Goal: Find specific page/section: Find specific page/section

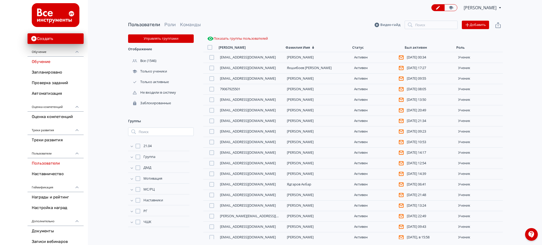
click at [37, 62] on link "Обучение" at bounding box center [56, 62] width 56 height 11
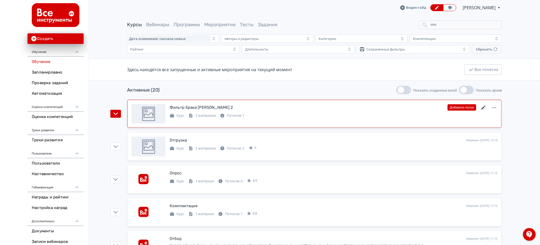
click at [483, 108] on icon at bounding box center [484, 108] width 4 height 4
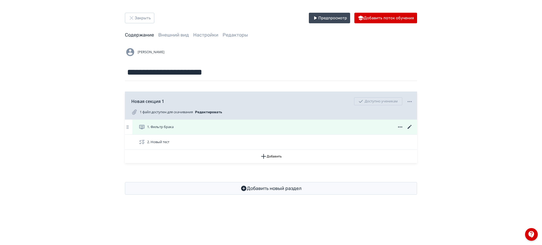
click at [410, 127] on icon at bounding box center [410, 127] width 6 height 6
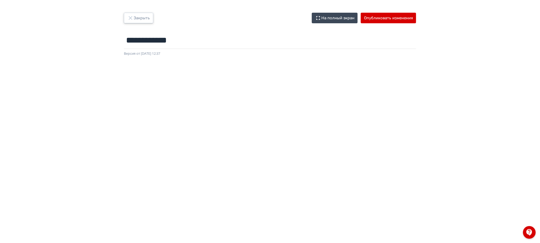
click at [141, 19] on button "Закрыть" at bounding box center [138, 18] width 29 height 11
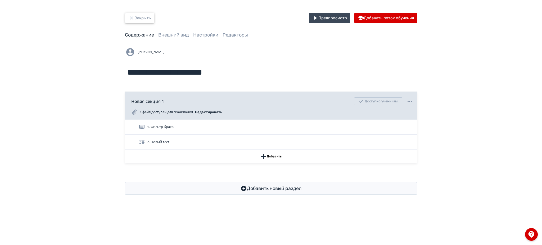
click at [145, 16] on button "Закрыть" at bounding box center [139, 18] width 29 height 11
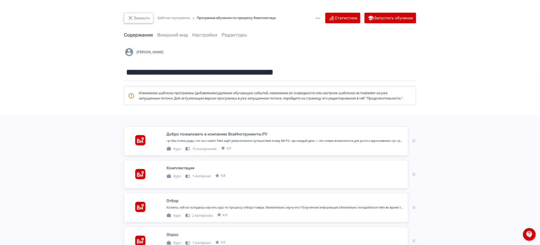
click at [139, 16] on button "Закрыть" at bounding box center [138, 18] width 29 height 11
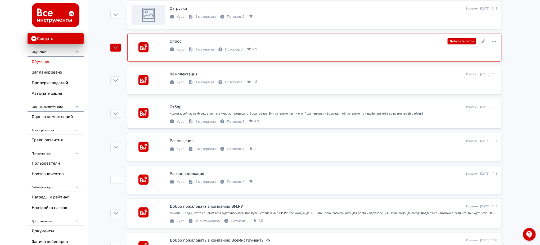
scroll to position [141, 0]
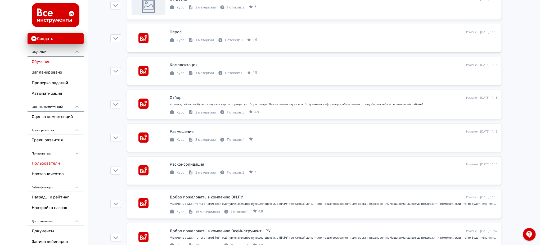
click at [48, 163] on link "Пользователи" at bounding box center [56, 163] width 56 height 11
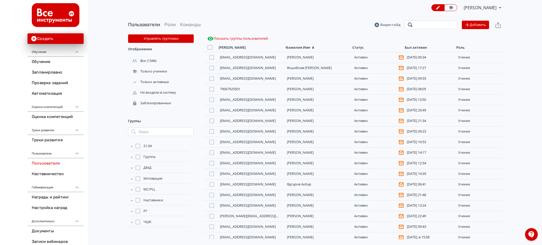
click at [432, 25] on input "search" at bounding box center [431, 25] width 53 height 8
type input "********"
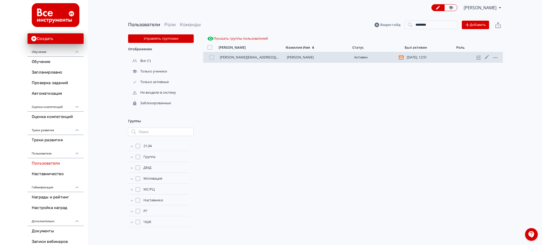
click at [312, 55] on link "Алексеюк Николай" at bounding box center [300, 57] width 27 height 5
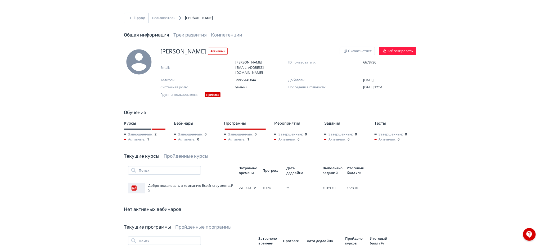
click at [186, 153] on link "Пройденные курсы" at bounding box center [186, 156] width 45 height 6
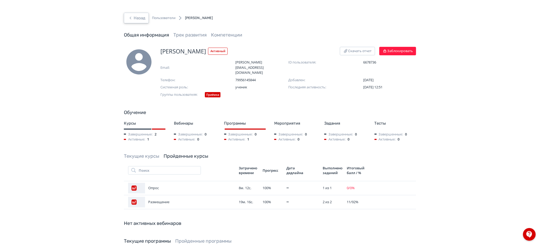
click at [140, 19] on button "Назад" at bounding box center [136, 18] width 25 height 11
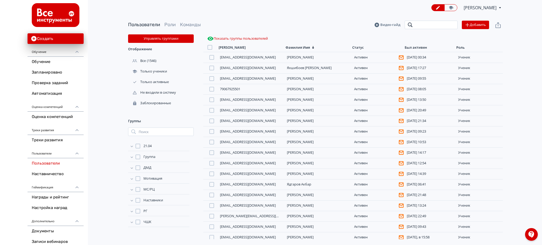
click at [435, 23] on input "search" at bounding box center [431, 25] width 53 height 8
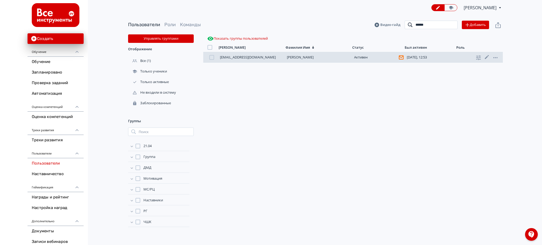
type input "******"
click at [311, 57] on link "[PERSON_NAME]" at bounding box center [300, 57] width 27 height 5
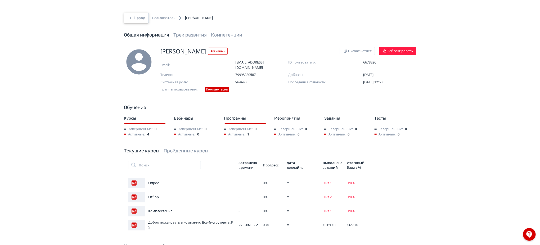
click at [136, 19] on button "Назад" at bounding box center [136, 18] width 25 height 11
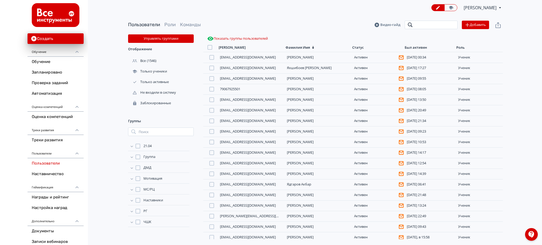
click at [443, 24] on input "search" at bounding box center [431, 25] width 53 height 8
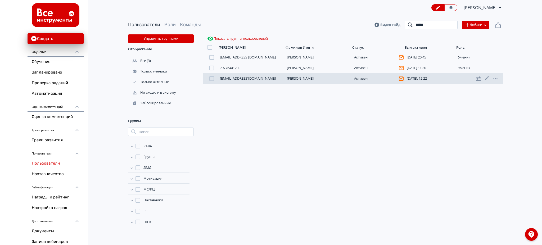
type input "******"
click at [309, 76] on div "mirzoevmehroj68@gmail.com Мирзоев Мехроджиддин Активен Сегодня, 12:22 ученик" at bounding box center [353, 78] width 300 height 11
click at [309, 78] on link "Мирзоев Мехроджиддин" at bounding box center [300, 78] width 27 height 5
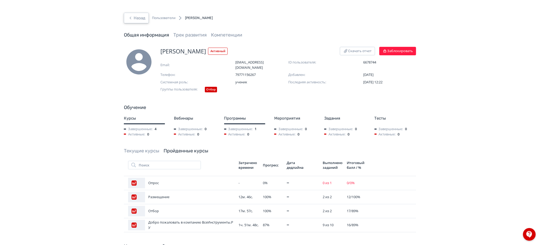
click at [147, 16] on button "Назад" at bounding box center [136, 18] width 25 height 11
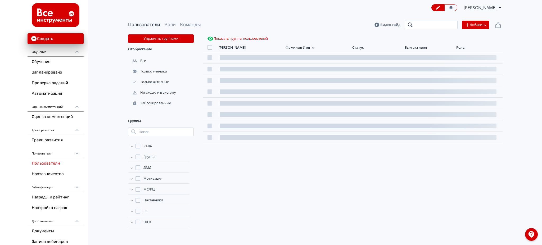
click at [438, 24] on input "search" at bounding box center [431, 25] width 53 height 8
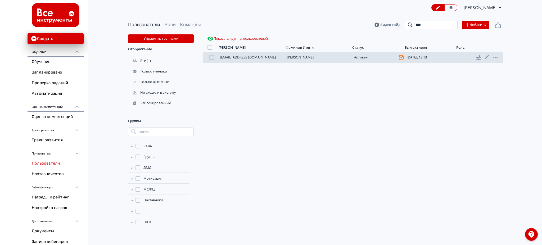
type input "****"
click at [297, 59] on link "[PERSON_NAME]" at bounding box center [300, 57] width 27 height 5
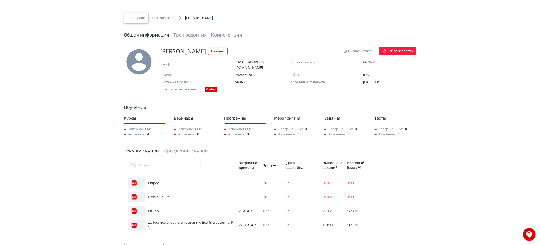
click at [141, 15] on button "Назад" at bounding box center [136, 18] width 25 height 11
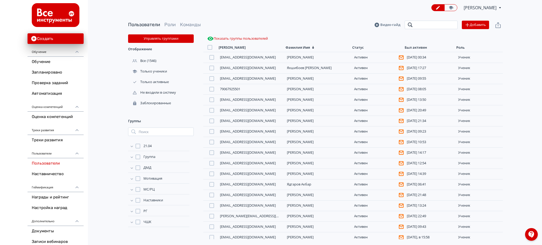
click at [442, 26] on input "search" at bounding box center [431, 25] width 53 height 8
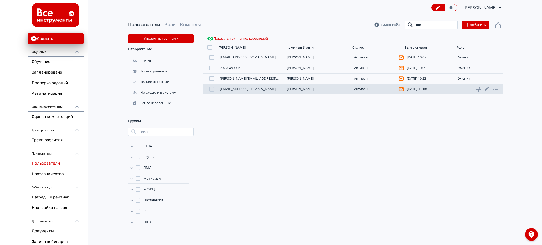
type input "****"
click at [304, 89] on link "Герман Голубев" at bounding box center [300, 89] width 27 height 5
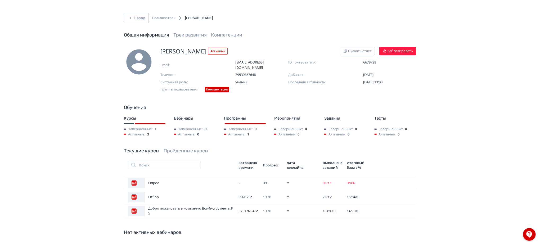
click at [199, 140] on div "Герман Голубев Активный Скачать отчет Заблокировать Email: german.golubev.1994@…" at bounding box center [270, 199] width 318 height 305
click at [198, 148] on link "Пройденные курсы" at bounding box center [186, 151] width 45 height 6
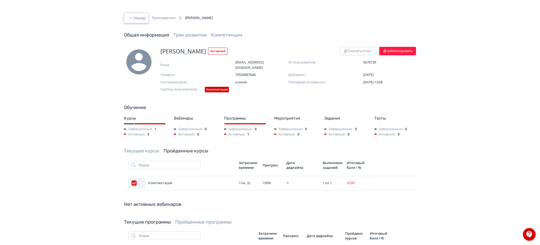
click at [134, 13] on button "Назад" at bounding box center [136, 18] width 25 height 11
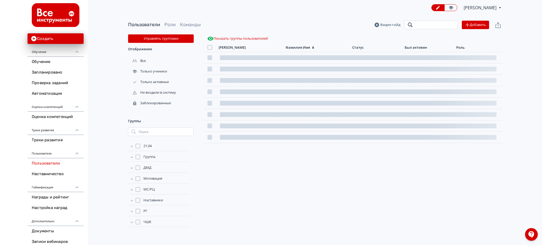
click at [420, 24] on input "search" at bounding box center [431, 25] width 53 height 8
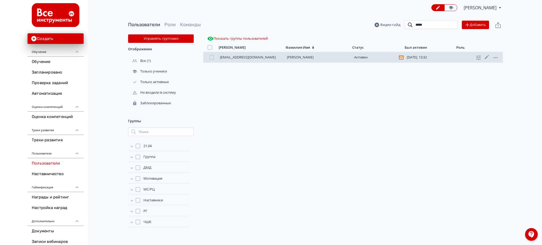
type input "*****"
click at [309, 57] on link "[PERSON_NAME]" at bounding box center [300, 57] width 27 height 5
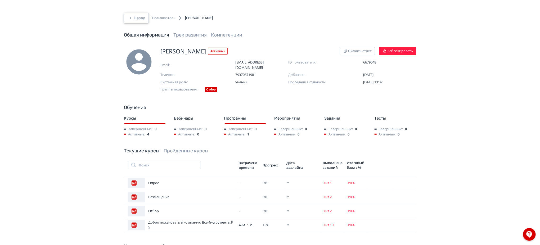
click at [139, 16] on button "Назад" at bounding box center [136, 18] width 25 height 11
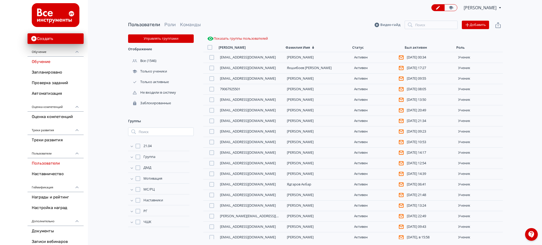
click at [50, 60] on link "Обучение" at bounding box center [56, 62] width 56 height 11
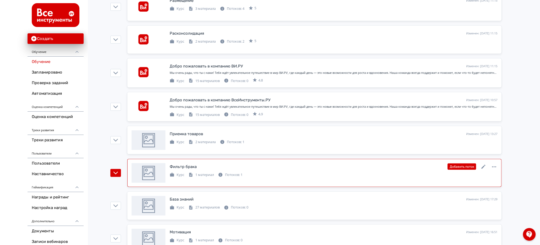
scroll to position [318, 0]
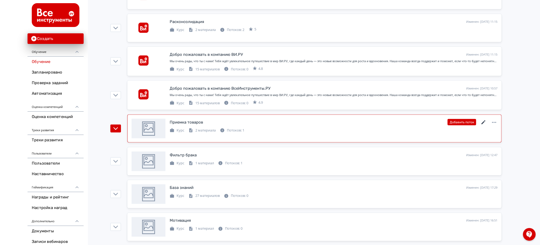
click at [483, 123] on icon at bounding box center [484, 122] width 4 height 4
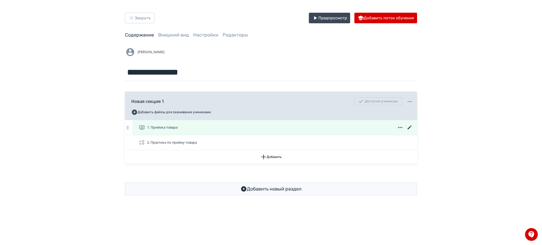
click at [408, 128] on icon at bounding box center [410, 127] width 6 height 6
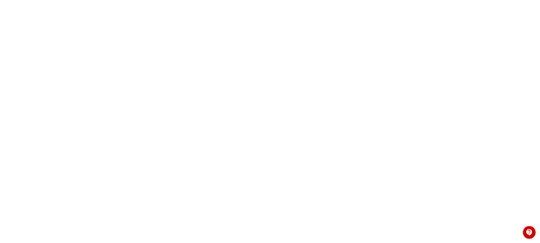
scroll to position [62, 0]
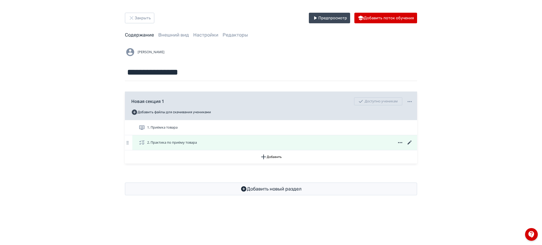
click at [407, 143] on icon at bounding box center [410, 143] width 6 height 6
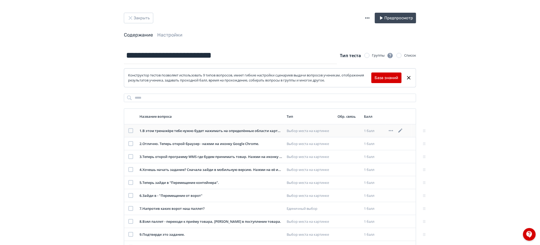
click at [186, 130] on div "1 . В этом тренажёре тебе нужно будет нажимать на определённые области картинки…" at bounding box center [211, 130] width 143 height 5
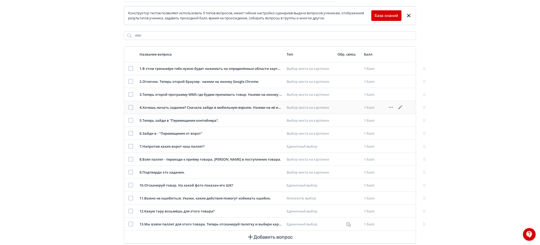
scroll to position [70, 0]
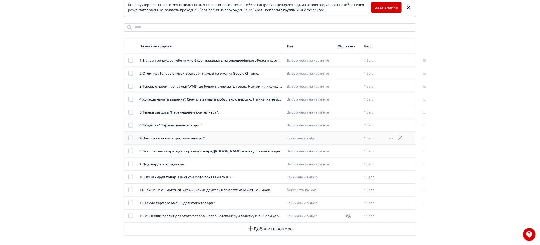
click at [197, 140] on div "7 . Напротив каких ворот наш паллет?" at bounding box center [211, 138] width 143 height 5
click at [402, 137] on icon at bounding box center [400, 138] width 4 height 4
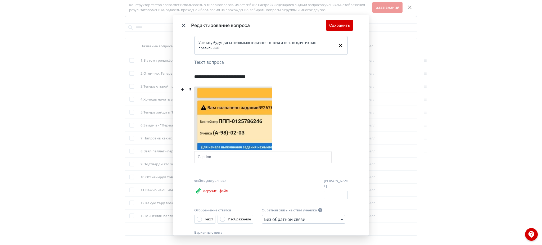
drag, startPoint x: 184, startPoint y: 24, endPoint x: 302, endPoint y: 30, distance: 118.8
click at [183, 24] on icon "Modal" at bounding box center [184, 25] width 6 height 6
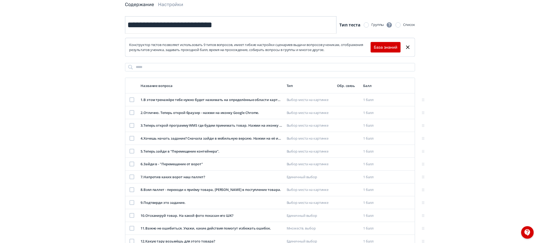
scroll to position [0, 0]
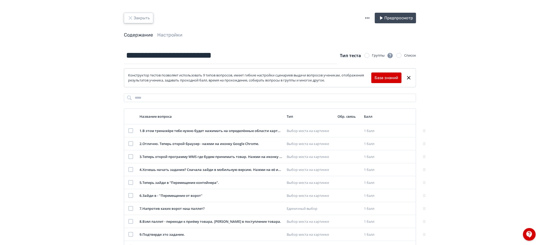
click at [128, 13] on button "Закрыть" at bounding box center [138, 18] width 29 height 11
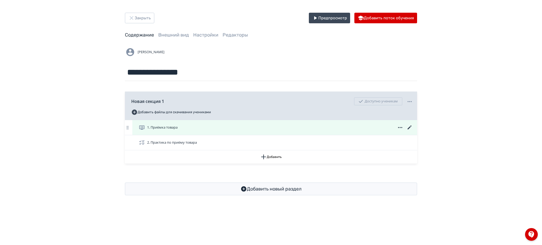
click at [412, 126] on icon at bounding box center [410, 127] width 6 height 6
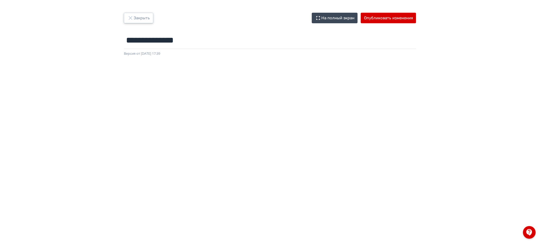
click at [137, 22] on button "Закрыть" at bounding box center [138, 18] width 29 height 11
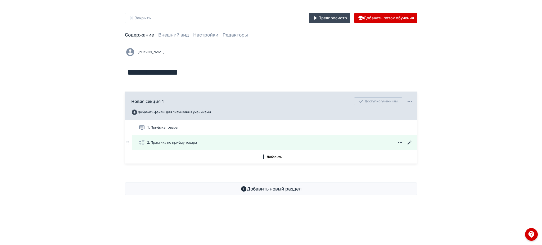
click at [411, 142] on icon at bounding box center [410, 143] width 6 height 6
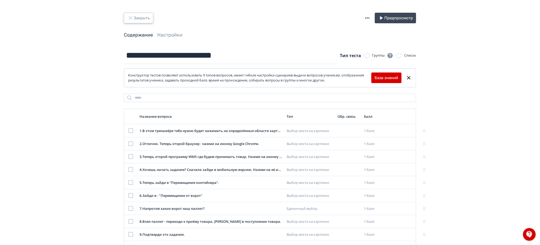
click at [133, 17] on icon "button" at bounding box center [130, 18] width 6 height 6
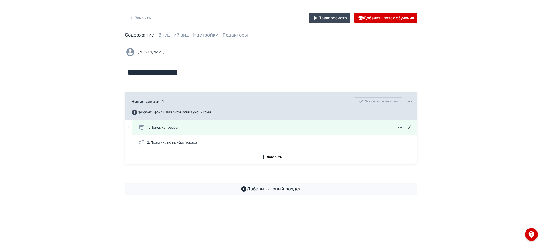
click at [410, 127] on icon at bounding box center [410, 127] width 4 height 4
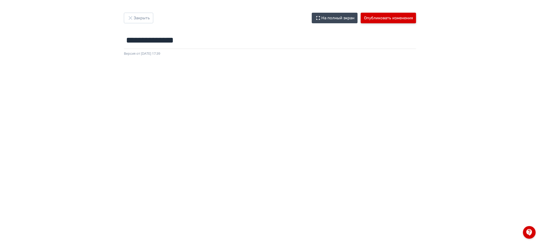
click at [398, 17] on button "Опубликовать изменения" at bounding box center [388, 18] width 55 height 11
click at [384, 16] on button "Опубликовать изменения" at bounding box center [388, 18] width 55 height 11
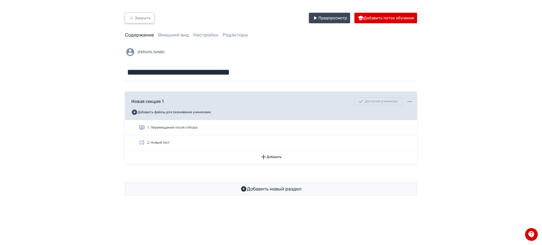
click at [150, 19] on button "Закрыть" at bounding box center [139, 18] width 29 height 11
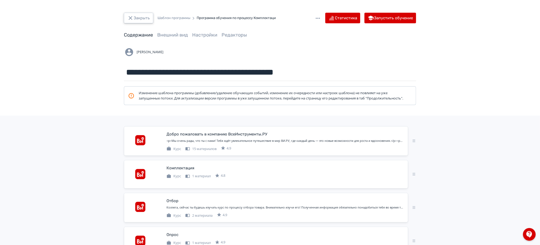
click at [140, 17] on button "Закрыть" at bounding box center [138, 18] width 29 height 11
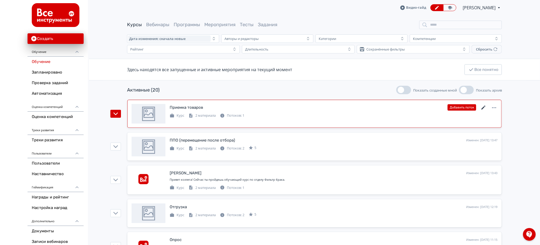
click at [482, 108] on icon at bounding box center [484, 108] width 4 height 4
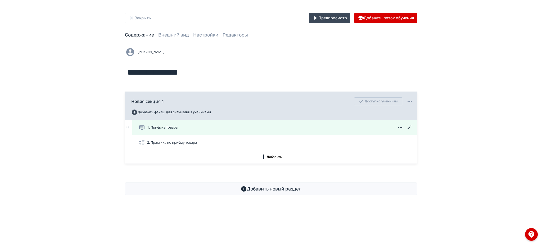
click at [410, 128] on icon at bounding box center [410, 127] width 4 height 4
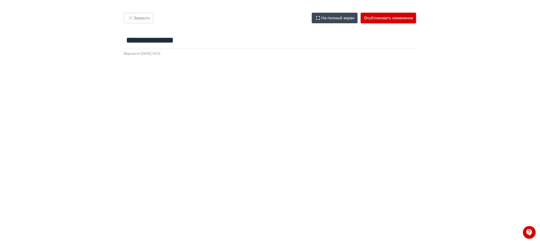
click at [397, 19] on button "Опубликовать изменения" at bounding box center [388, 18] width 55 height 11
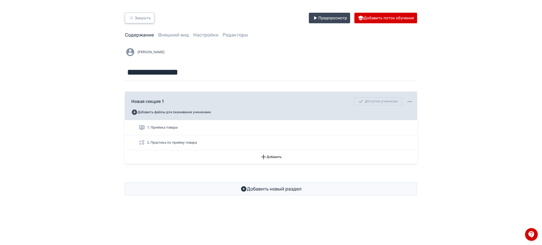
click at [142, 19] on button "Закрыть" at bounding box center [139, 18] width 29 height 11
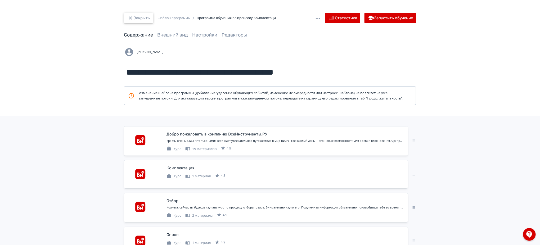
click at [137, 19] on button "Закрыть" at bounding box center [138, 18] width 29 height 11
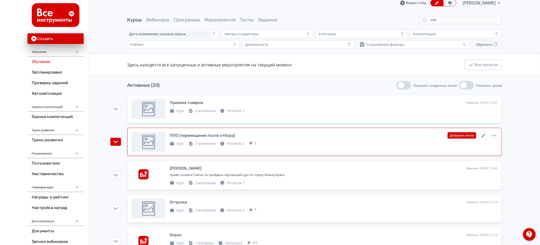
scroll to position [35, 0]
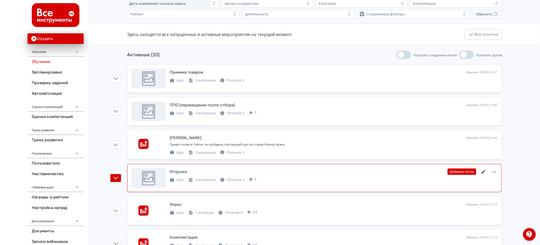
click at [483, 171] on icon at bounding box center [483, 172] width 6 height 6
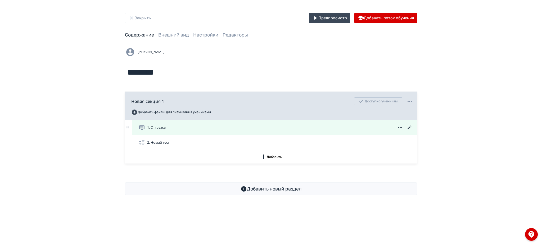
click at [411, 128] on icon at bounding box center [410, 127] width 6 height 6
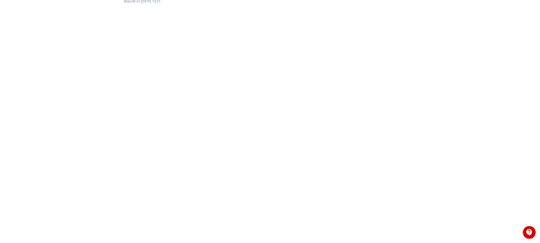
scroll to position [62, 0]
click at [534, 18] on div at bounding box center [270, 114] width 540 height 238
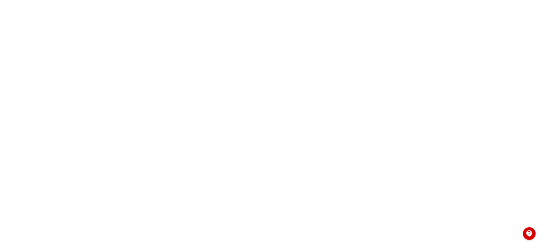
scroll to position [0, 0]
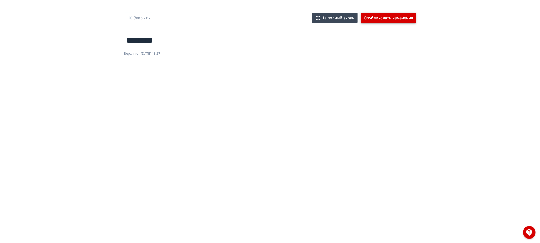
click at [397, 20] on button "Опубликовать изменения" at bounding box center [388, 18] width 55 height 11
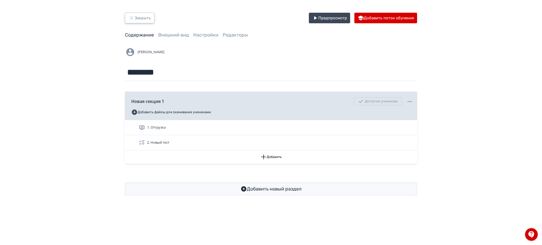
click at [144, 20] on button "Закрыть" at bounding box center [139, 18] width 29 height 11
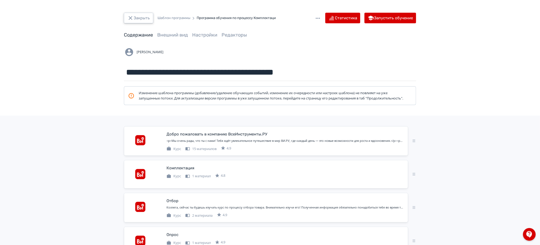
click at [130, 14] on button "Закрыть" at bounding box center [138, 18] width 29 height 11
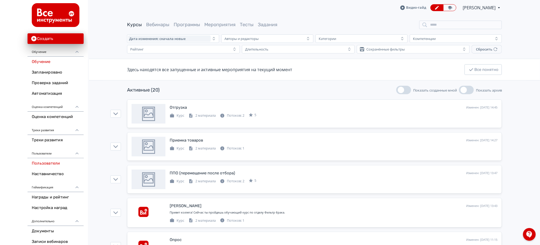
click at [39, 162] on link "Пользователи" at bounding box center [56, 163] width 56 height 11
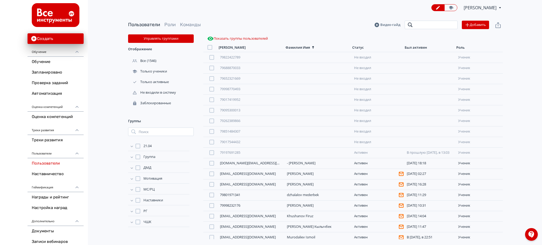
click at [424, 25] on input "search" at bounding box center [431, 25] width 53 height 8
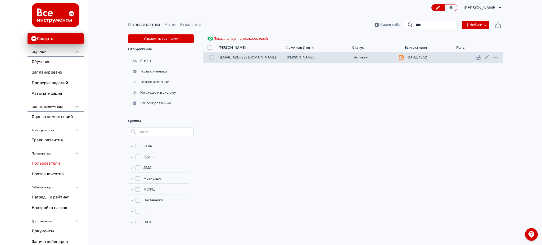
type input "****"
click at [299, 57] on link "[PERSON_NAME]" at bounding box center [300, 57] width 27 height 5
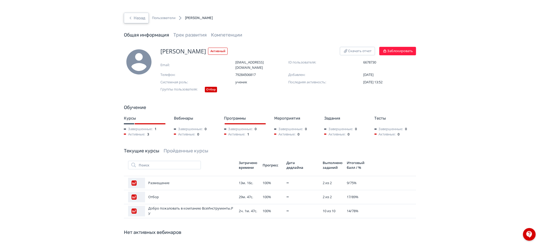
click at [143, 21] on button "Назад" at bounding box center [136, 18] width 25 height 11
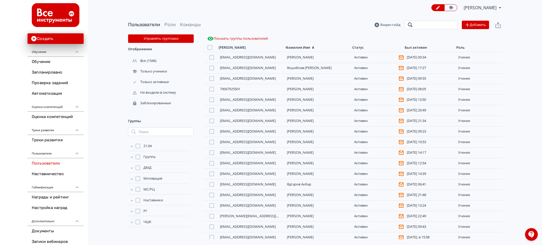
click at [437, 25] on input "search" at bounding box center [431, 25] width 53 height 8
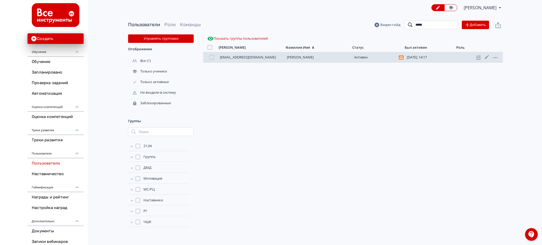
type input "*****"
click at [312, 59] on link "[PERSON_NAME]" at bounding box center [300, 57] width 27 height 5
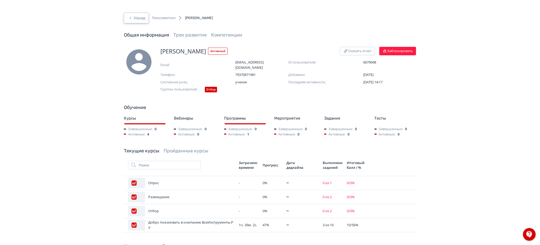
click at [137, 17] on button "Назад" at bounding box center [136, 18] width 25 height 11
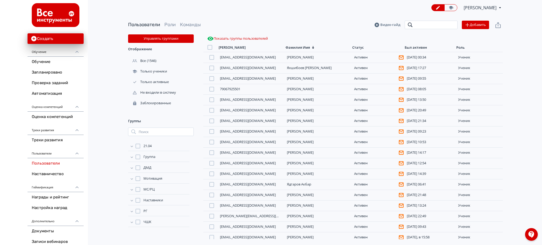
click at [432, 22] on input "search" at bounding box center [431, 25] width 53 height 8
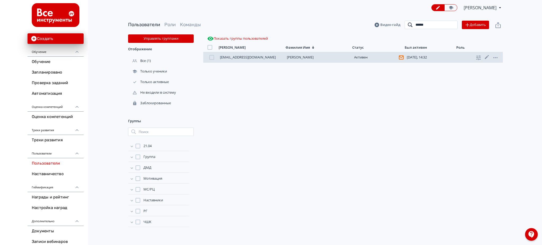
type input "******"
click at [313, 60] on div "[EMAIL_ADDRESS][DOMAIN_NAME] [PERSON_NAME][DATE], 14:32 ученик" at bounding box center [353, 57] width 300 height 11
click at [313, 59] on link "[PERSON_NAME]" at bounding box center [300, 57] width 27 height 5
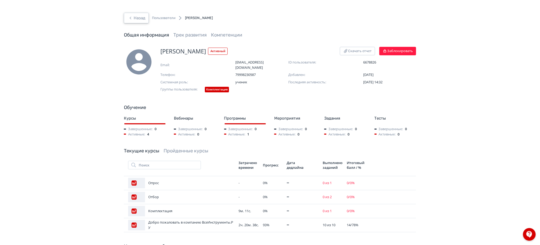
click at [133, 17] on button "Назад" at bounding box center [136, 18] width 25 height 11
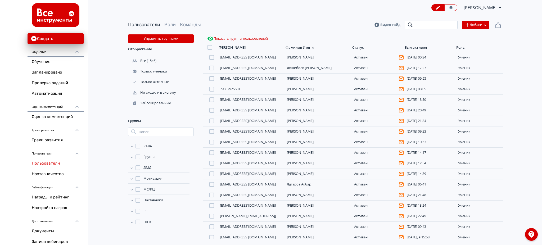
click at [427, 26] on input "search" at bounding box center [431, 25] width 53 height 8
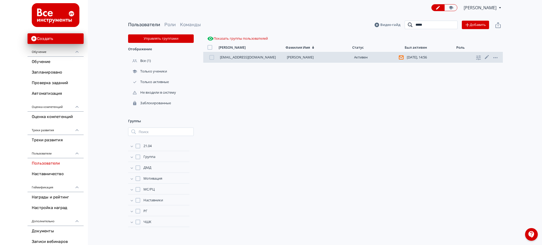
type input "*****"
click at [311, 56] on link "[PERSON_NAME]" at bounding box center [300, 57] width 27 height 5
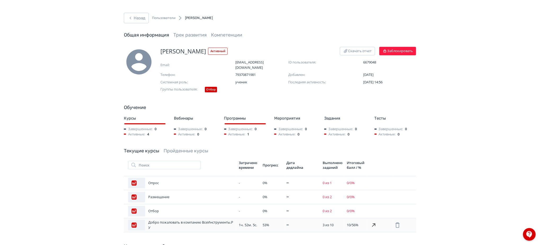
click at [263, 218] on td "53 %" at bounding box center [273, 225] width 24 height 14
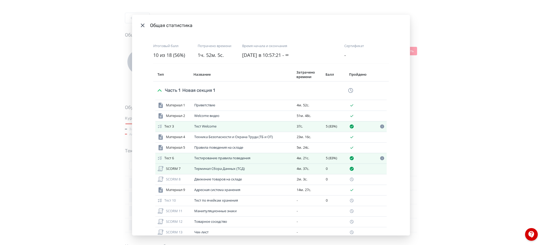
click at [143, 27] on icon "Modal" at bounding box center [143, 25] width 6 height 6
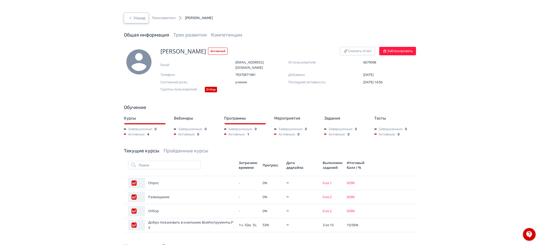
click at [142, 21] on button "Назад" at bounding box center [136, 18] width 25 height 11
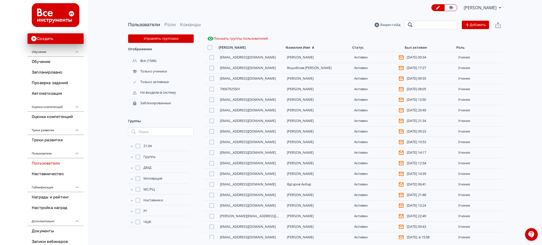
click at [412, 24] on input "search" at bounding box center [431, 25] width 53 height 8
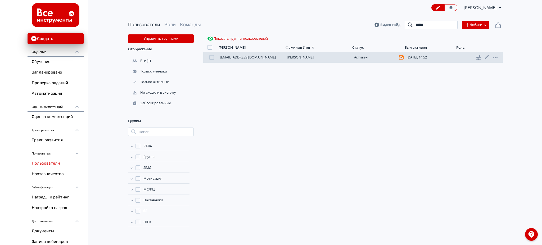
type input "******"
click at [314, 56] on link "[PERSON_NAME]" at bounding box center [300, 57] width 27 height 5
